Goal: Information Seeking & Learning: Check status

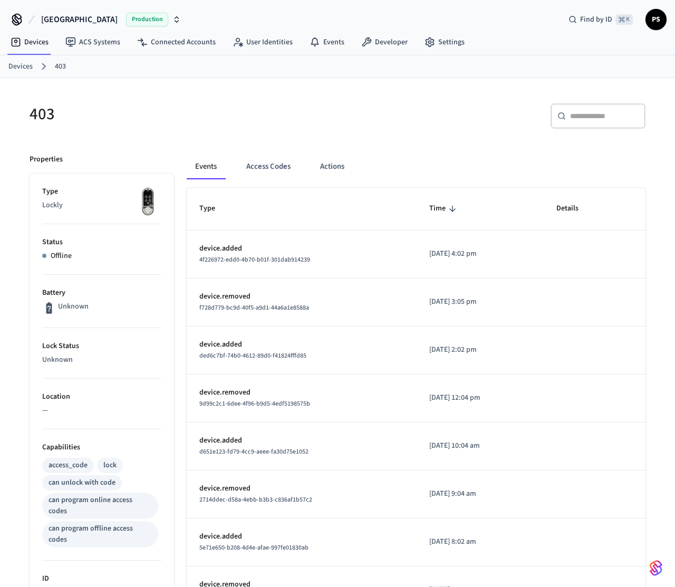
scroll to position [312, 0]
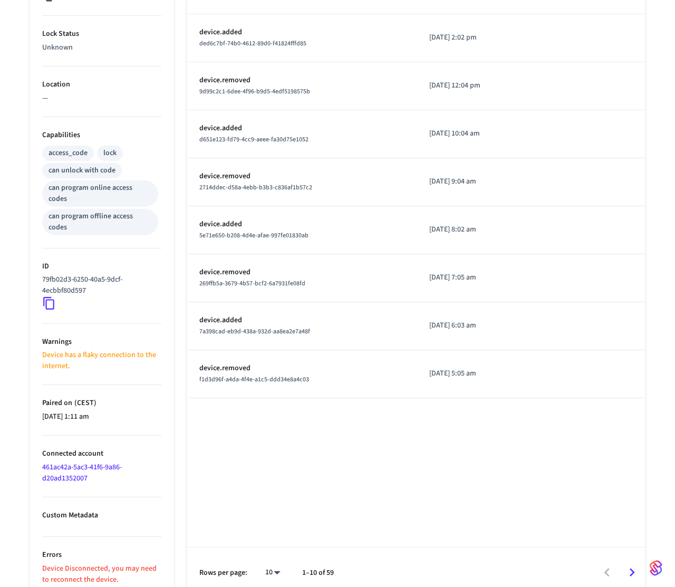
click at [110, 564] on p "Device Disconnected, you may need to reconnect the device." at bounding box center [101, 575] width 119 height 22
click at [132, 510] on p "Custom Metadata" at bounding box center [101, 515] width 119 height 11
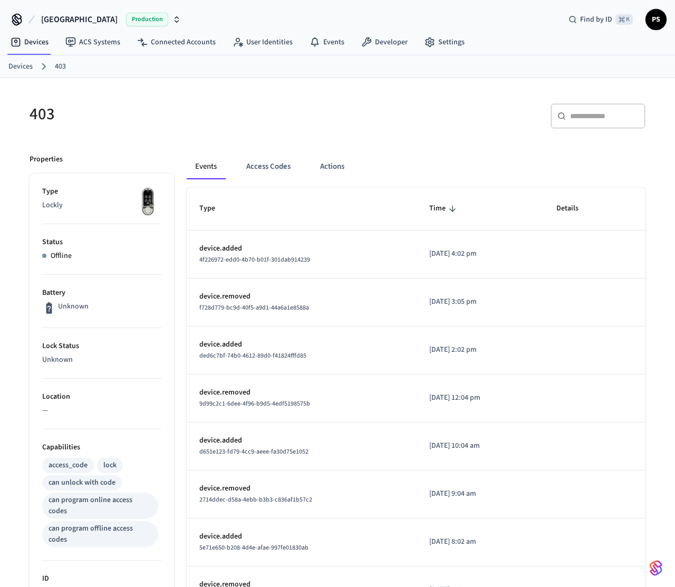
scroll to position [312, 0]
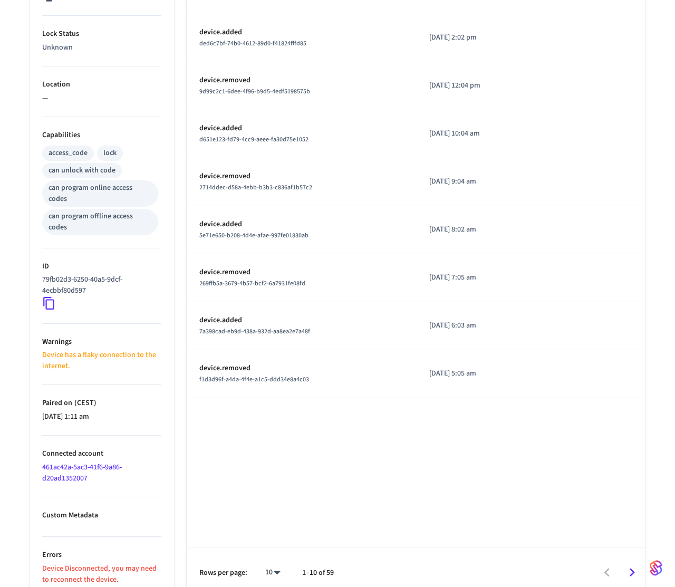
click at [70, 350] on p "Device has a flaky connection to the internet." at bounding box center [101, 361] width 119 height 22
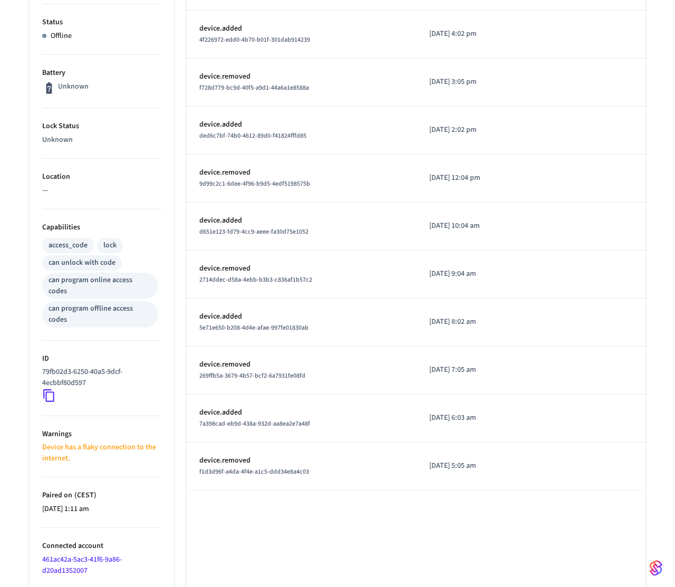
scroll to position [0, 0]
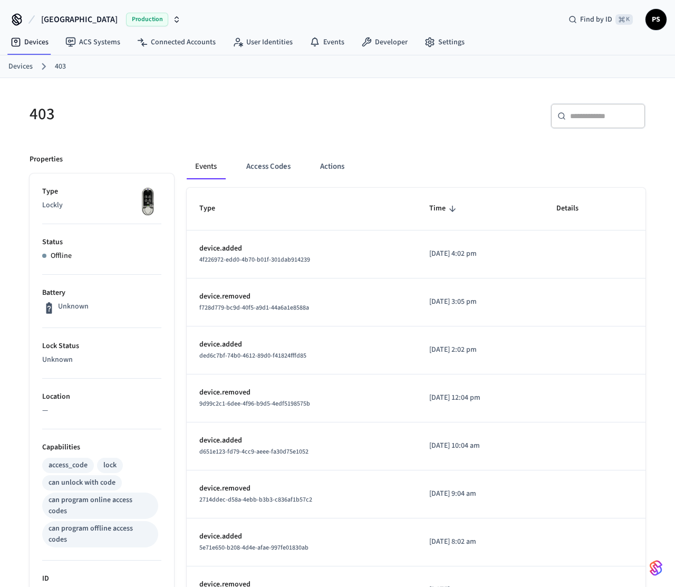
click at [123, 134] on div "403" at bounding box center [174, 114] width 315 height 46
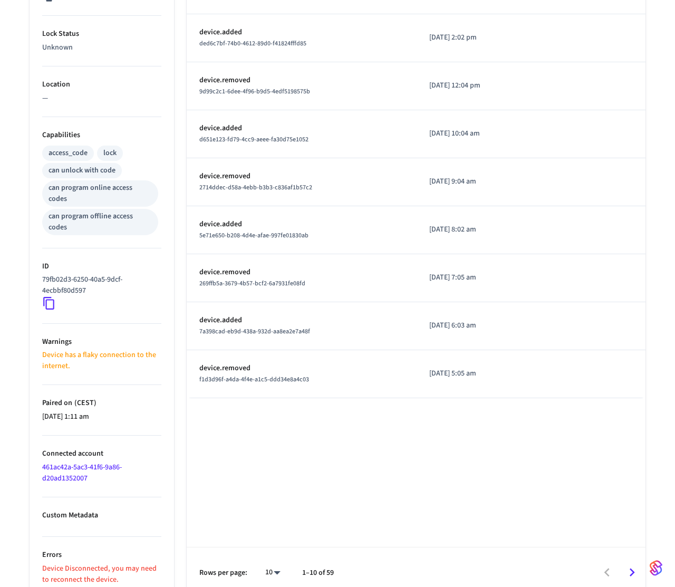
click at [230, 274] on p "device.removed" at bounding box center [301, 272] width 205 height 11
copy p "device.removed"
click at [291, 356] on td "device.removed f1d3d96f-a4da-4f4e-a1c5-ddd34e8a4c03" at bounding box center [302, 374] width 230 height 48
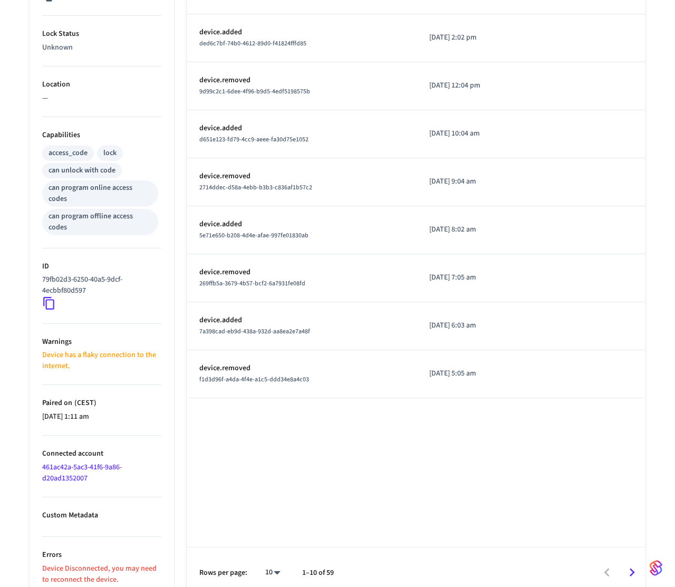
click at [632, 569] on icon "Go to next page" at bounding box center [632, 573] width 5 height 8
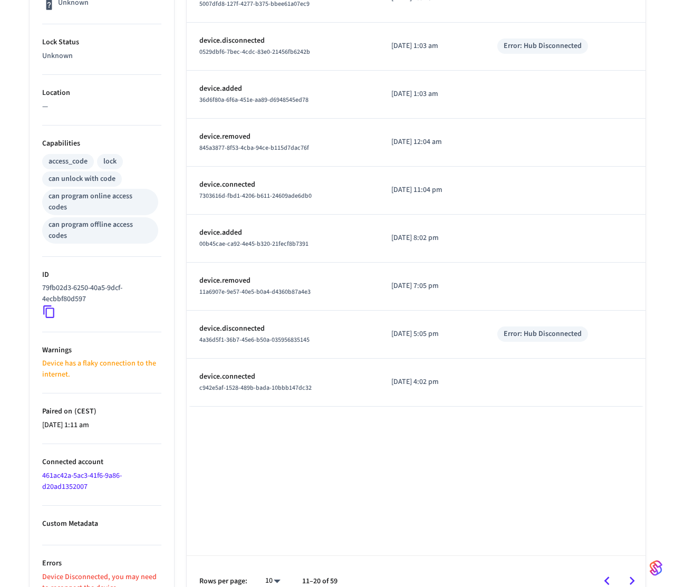
scroll to position [304, 0]
click at [611, 576] on icon "Go to previous page" at bounding box center [607, 581] width 16 height 16
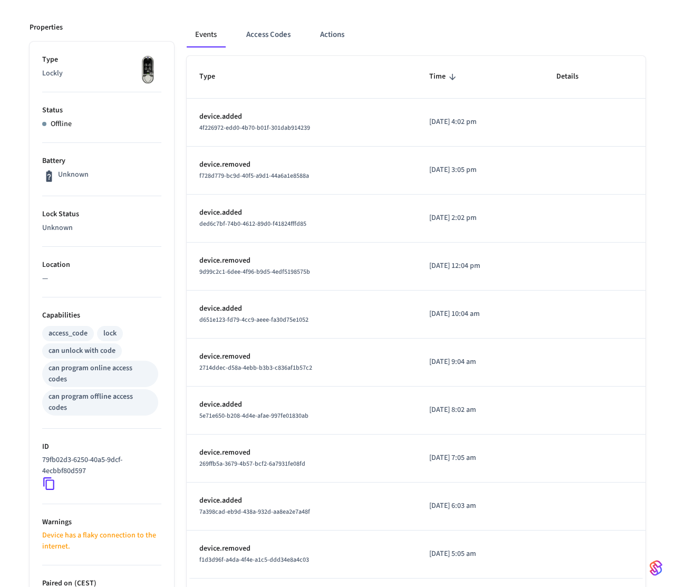
scroll to position [131, 0]
click at [235, 182] on span "f728d779-bc9d-40f5-a9d1-44a6a1e8588a" at bounding box center [254, 177] width 110 height 9
copy span "f728d779-bc9d-40f5-a9d1-44a6a1e8588a"
